Goal: Transaction & Acquisition: Purchase product/service

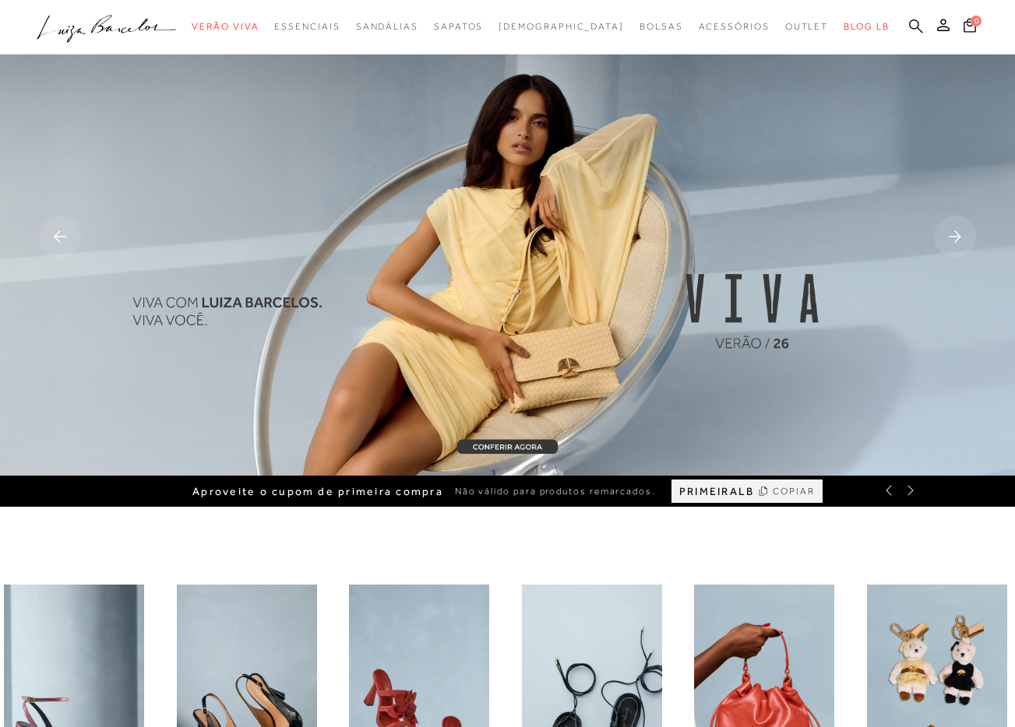
click at [913, 29] on icon at bounding box center [916, 26] width 14 height 14
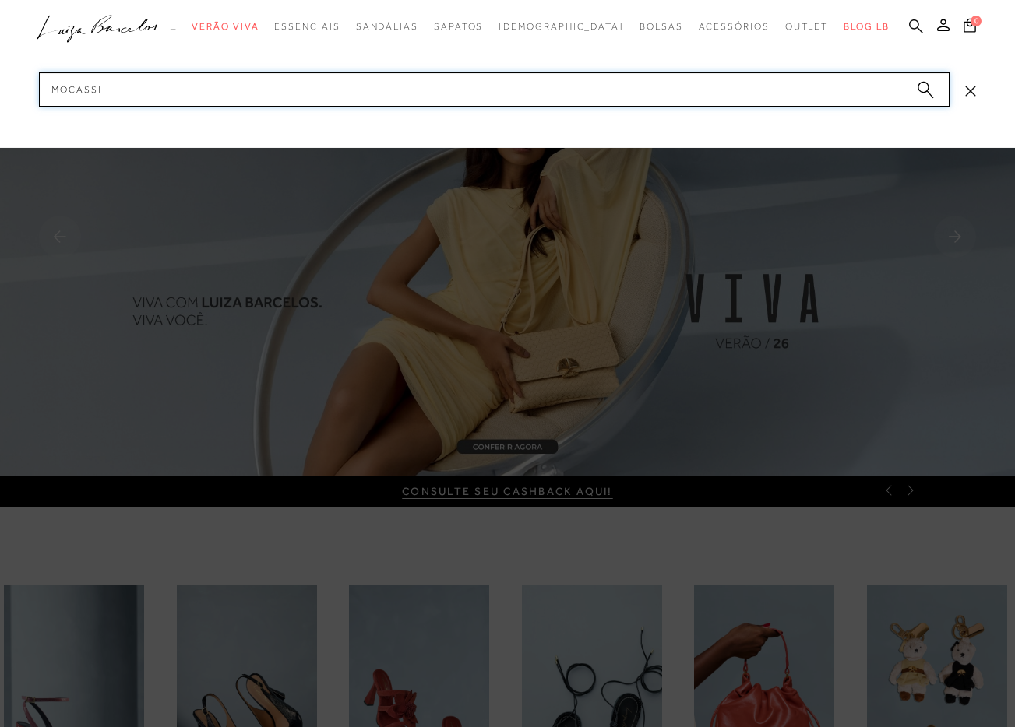
type input "mocassim"
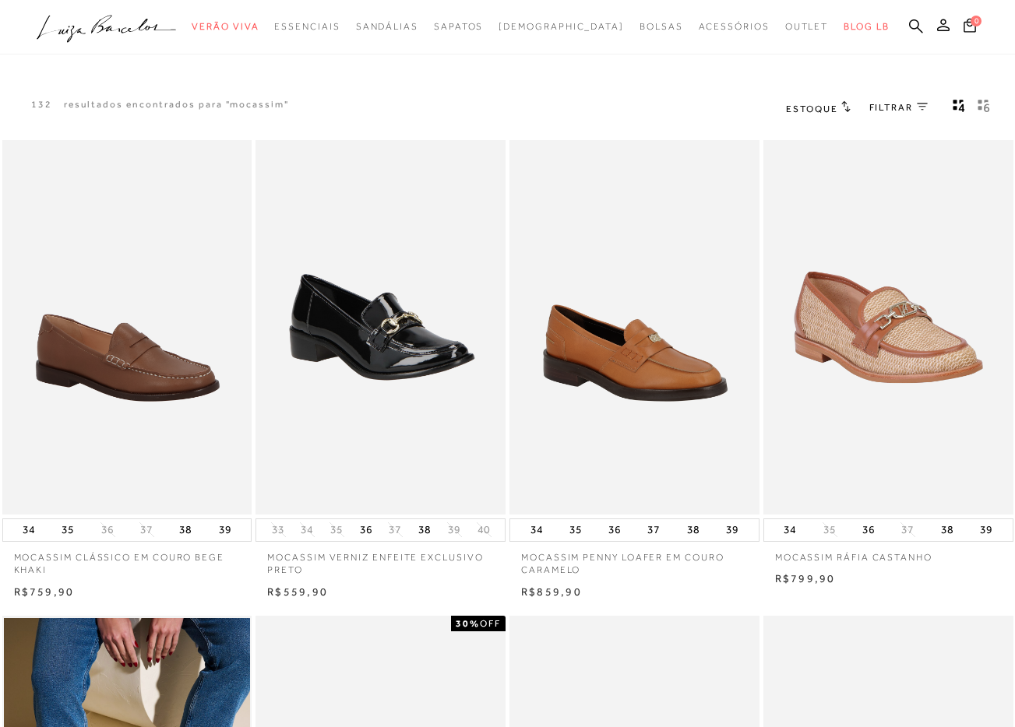
click at [904, 98] on div "FILTRAR 0" at bounding box center [898, 108] width 58 height 20
click at [913, 108] on link "FILTRAR 0" at bounding box center [898, 107] width 58 height 13
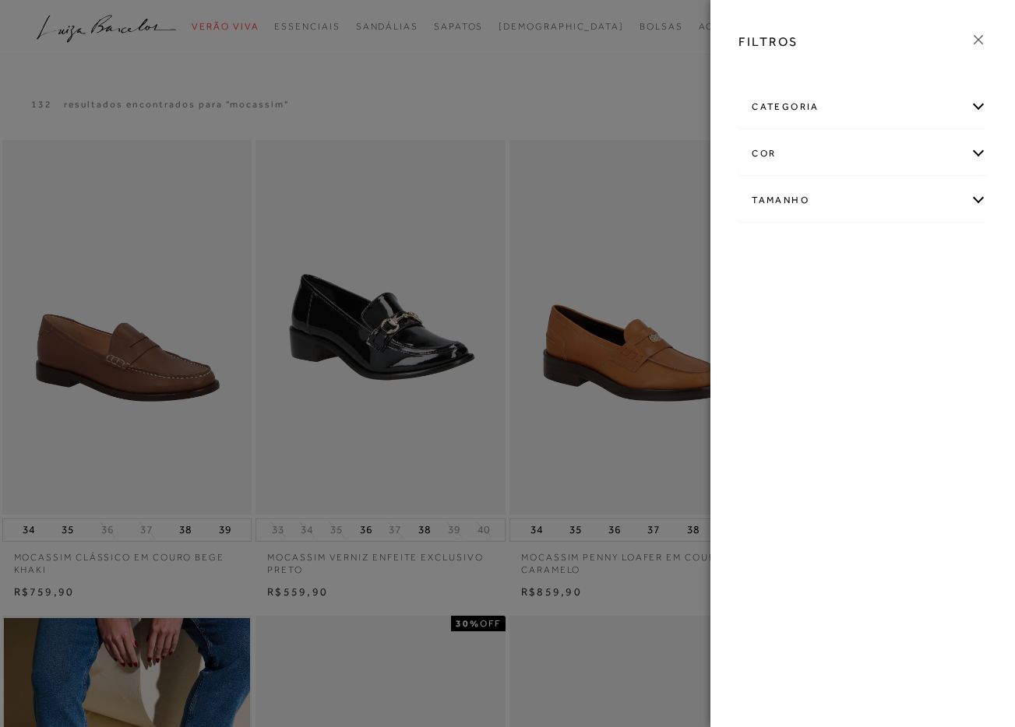
click at [892, 114] on div "categoria" at bounding box center [862, 106] width 247 height 41
click at [901, 93] on div "categoria" at bounding box center [862, 106] width 247 height 41
click at [863, 164] on div "cor" at bounding box center [862, 153] width 247 height 41
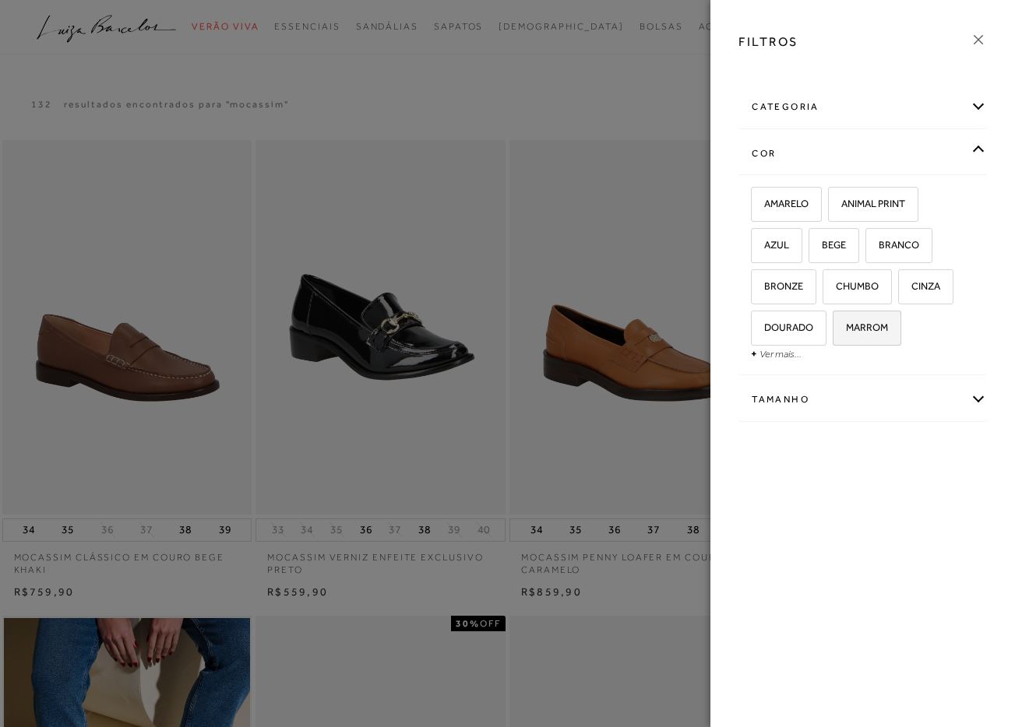
click at [868, 318] on label "MARROM" at bounding box center [866, 327] width 67 height 33
click at [846, 322] on input "MARROM" at bounding box center [838, 330] width 16 height 16
checkbox input "true"
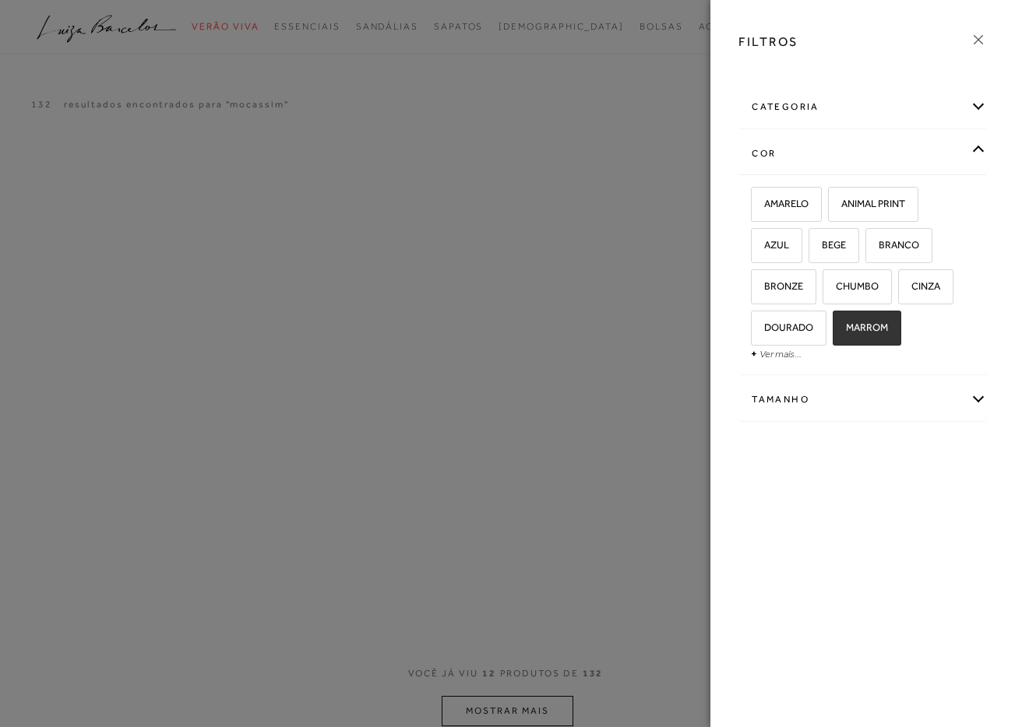
click at [857, 390] on div "Tamanho" at bounding box center [862, 399] width 247 height 41
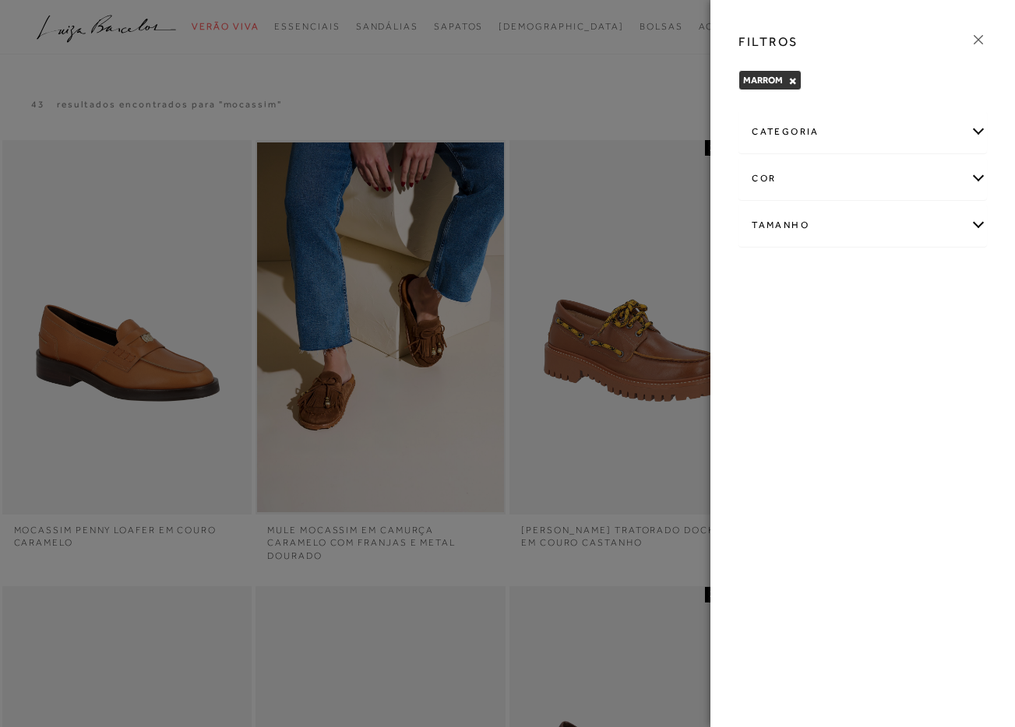
click at [832, 220] on div "Tamanho" at bounding box center [862, 225] width 247 height 41
click at [953, 275] on label "37" at bounding box center [944, 275] width 36 height 33
click at [938, 275] on input "37" at bounding box center [931, 278] width 16 height 16
checkbox input "true"
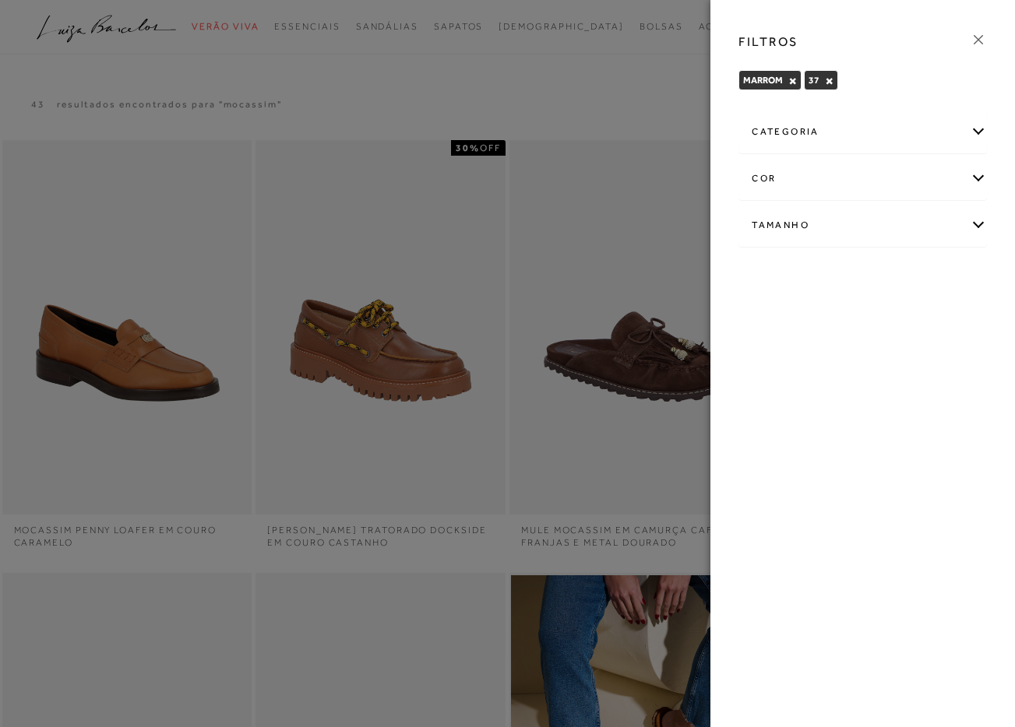
click at [979, 40] on icon at bounding box center [977, 39] width 9 height 9
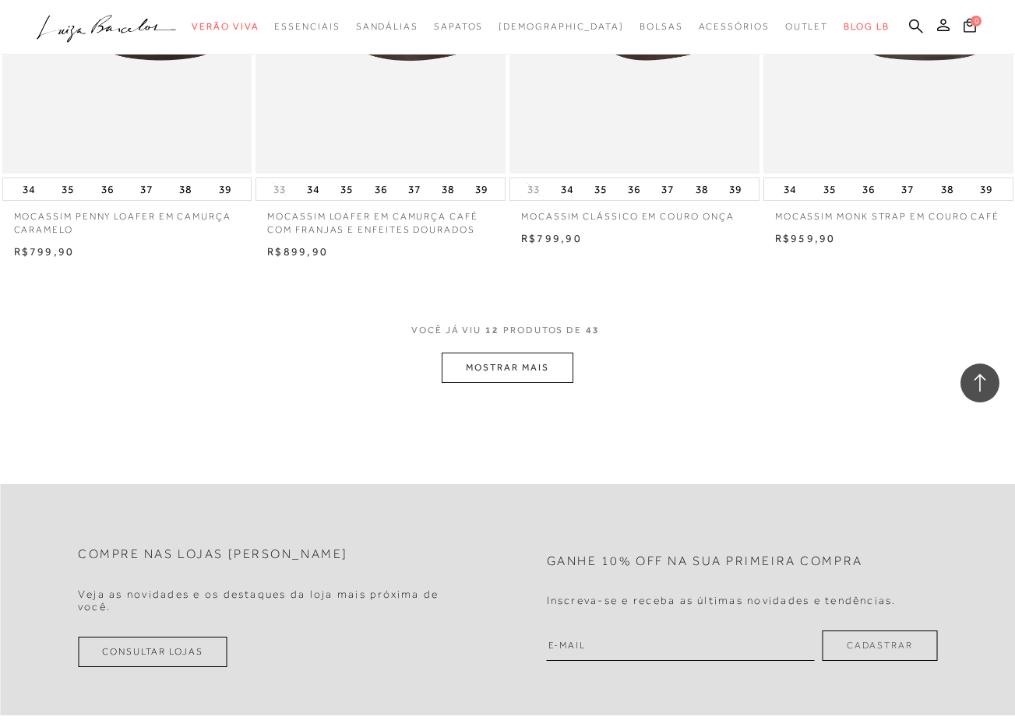
scroll to position [1328, 0]
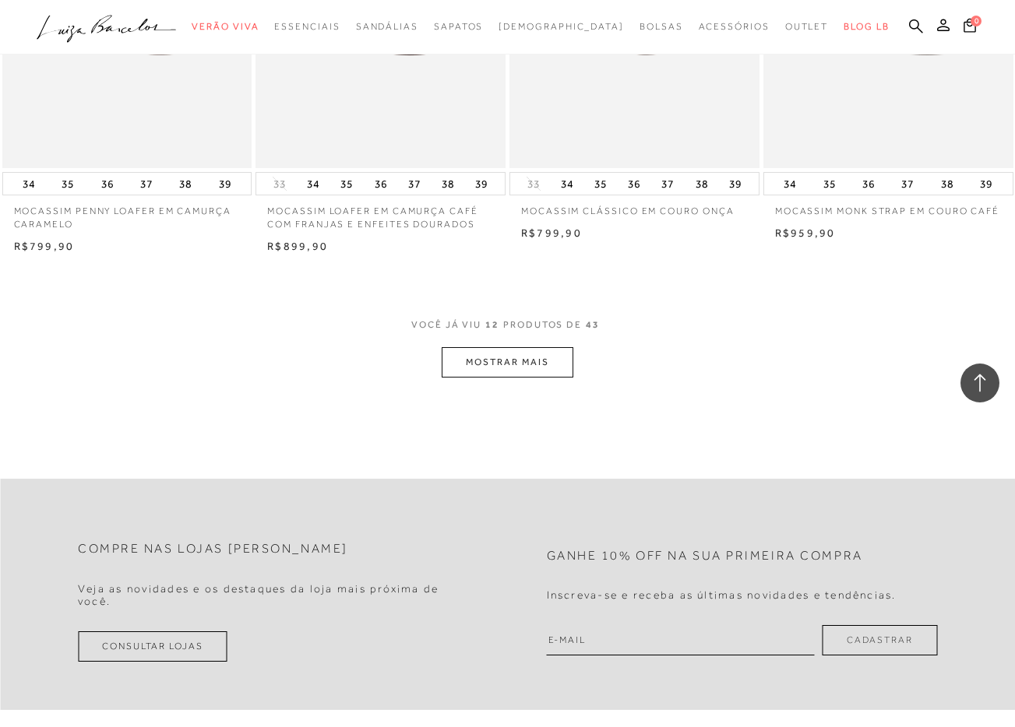
click at [540, 361] on button "MOSTRAR MAIS" at bounding box center [506, 362] width 131 height 30
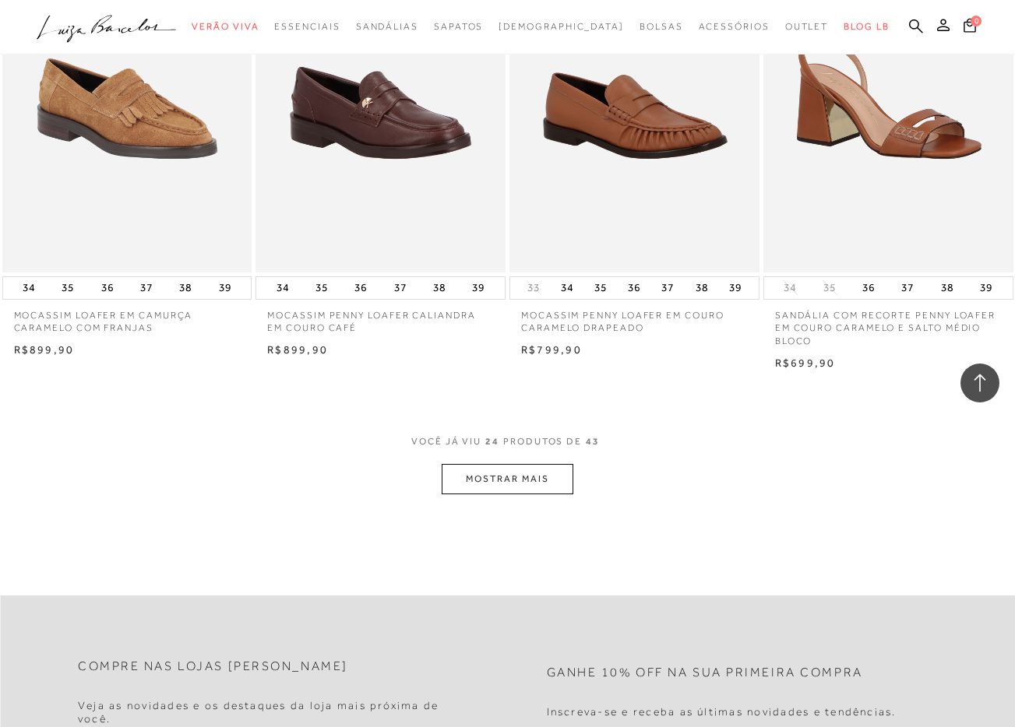
scroll to position [2718, 0]
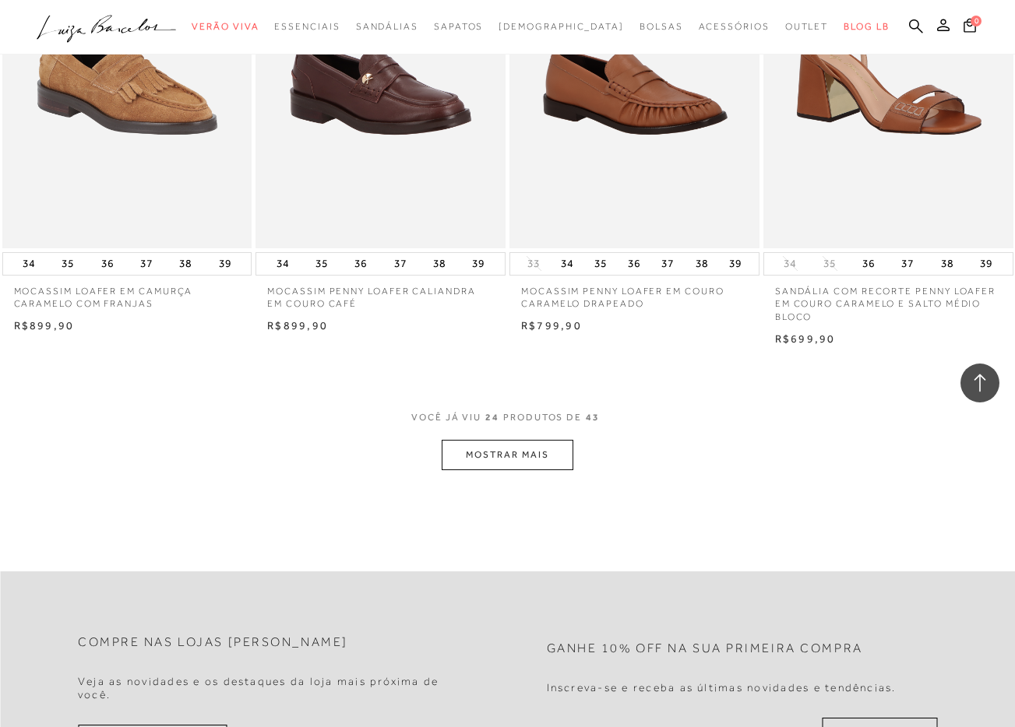
click at [541, 451] on button "MOSTRAR MAIS" at bounding box center [506, 455] width 131 height 30
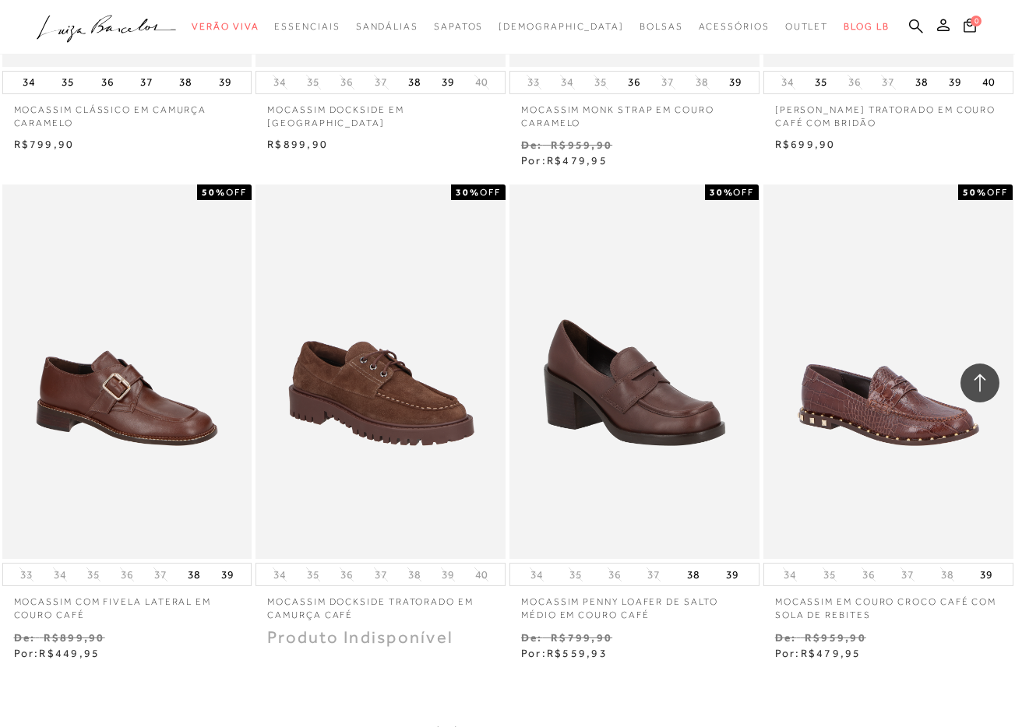
scroll to position [4114, 0]
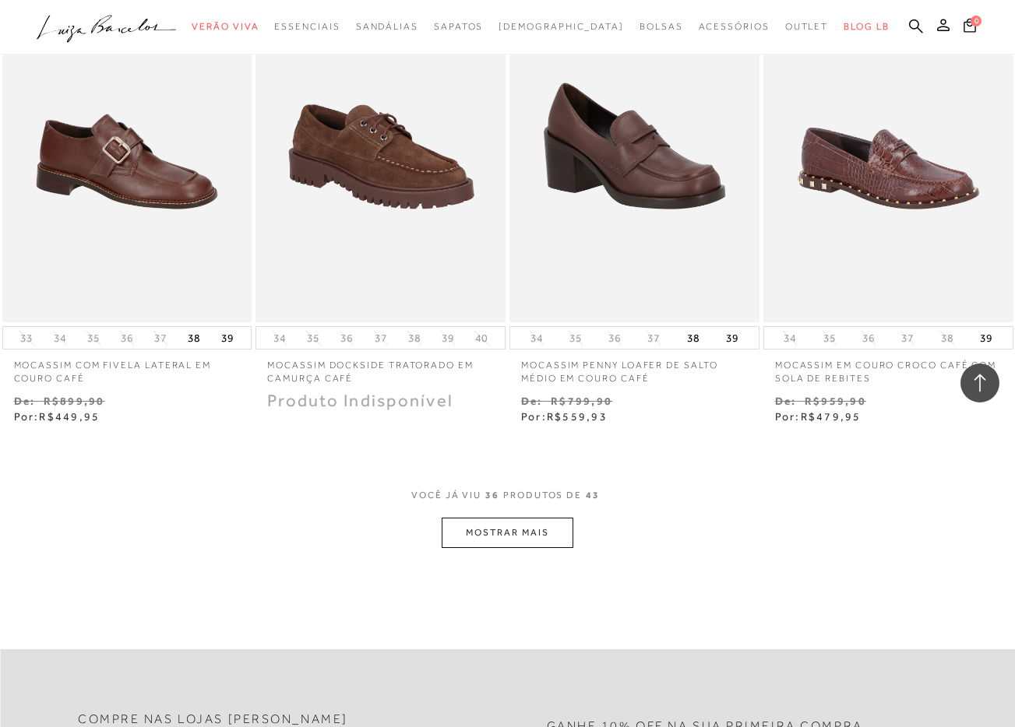
click at [551, 534] on button "MOSTRAR MAIS" at bounding box center [506, 533] width 131 height 30
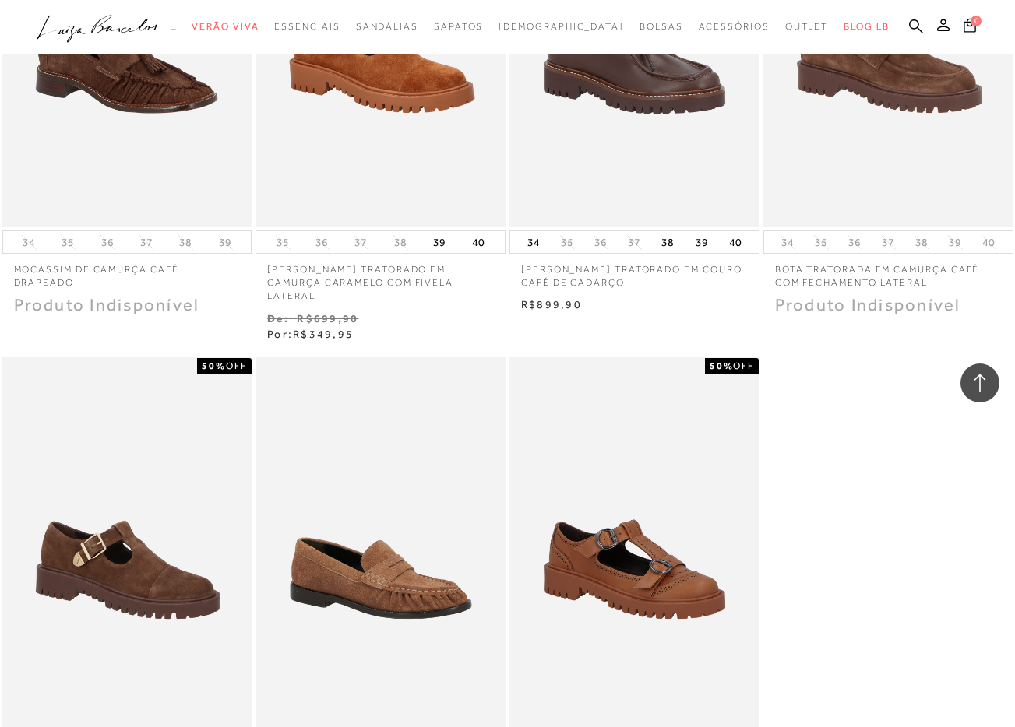
scroll to position [4951, 0]
